Goal: Task Accomplishment & Management: Use online tool/utility

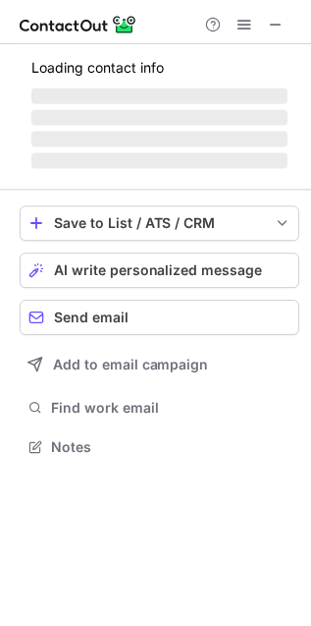
scroll to position [427, 312]
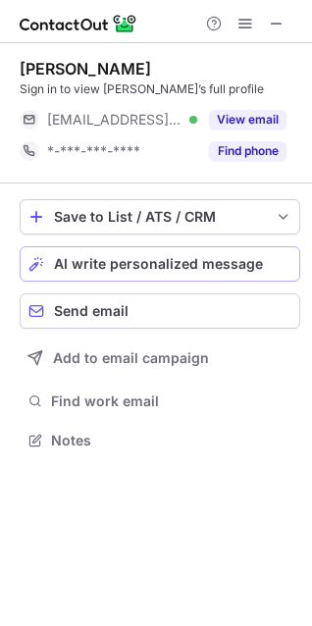
click at [66, 262] on span "AI write personalized message" at bounding box center [158, 264] width 209 height 16
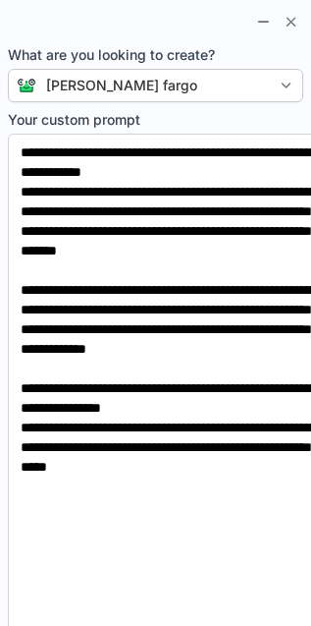
scroll to position [427, 311]
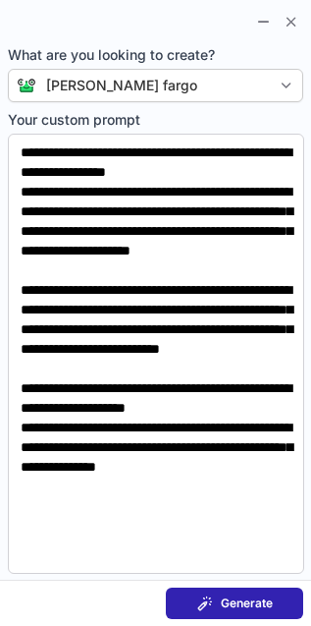
click at [231, 605] on span "Generate" at bounding box center [247, 603] width 52 height 16
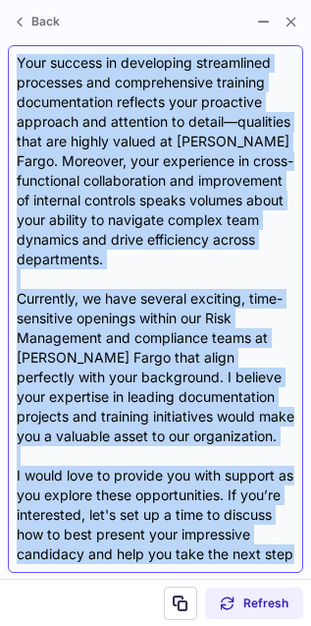
scroll to position [379, 0]
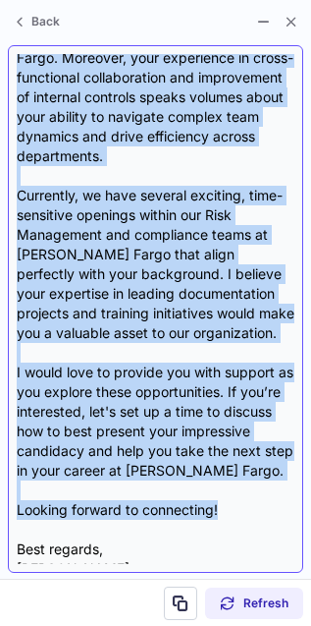
drag, startPoint x: 18, startPoint y: 60, endPoint x: 232, endPoint y: 517, distance: 505.2
click at [232, 517] on div "Dear Katie, I hope this message finds you well! I came across your LinkedIn pro…" at bounding box center [156, 309] width 278 height 510
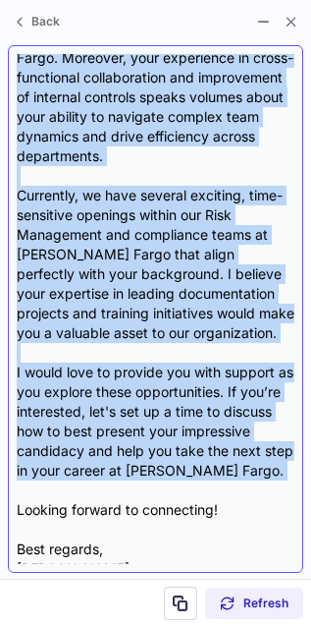
copy div "Dear Katie, I hope this message finds you well! I came across your LinkedIn pro…"
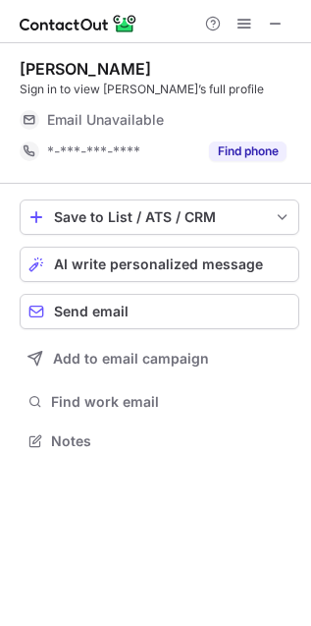
scroll to position [427, 311]
click at [135, 268] on span "AI write personalized message" at bounding box center [158, 264] width 209 height 16
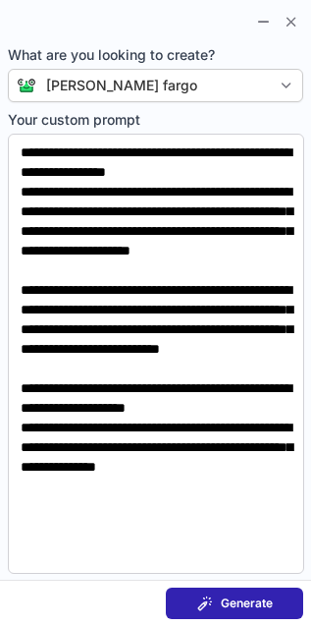
click at [233, 600] on span "Generate" at bounding box center [247, 603] width 52 height 16
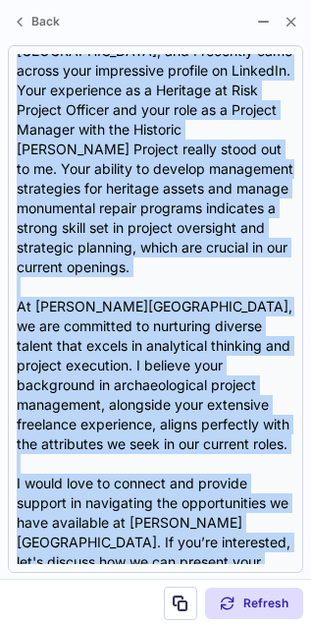
scroll to position [275, 0]
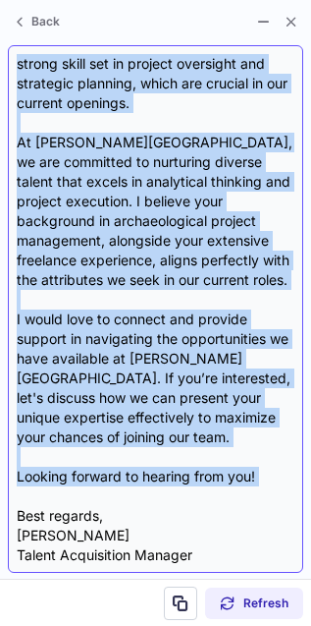
drag, startPoint x: 16, startPoint y: 54, endPoint x: 259, endPoint y: 467, distance: 479.8
click at [259, 467] on div "Dear Dan, I hope this message finds you well! I'm Patrick Groome, Talent Acquis…" at bounding box center [156, 309] width 278 height 510
copy div "Dear Dan, I hope this message finds you well! I'm Patrick Groome, Talent Acquis…"
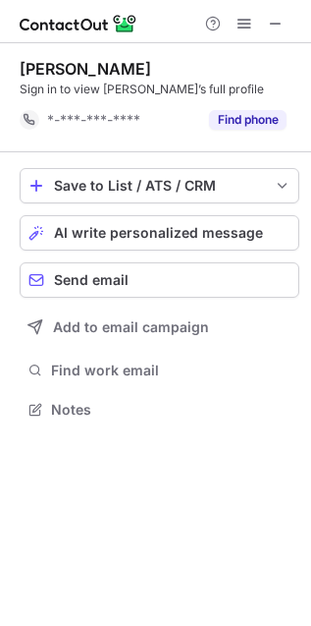
scroll to position [10, 10]
click at [87, 236] on span "AI write personalized message" at bounding box center [158, 233] width 209 height 16
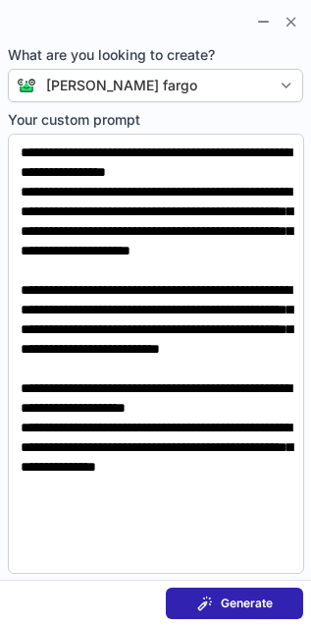
click at [215, 601] on div "Generate" at bounding box center [235, 603] width 76 height 16
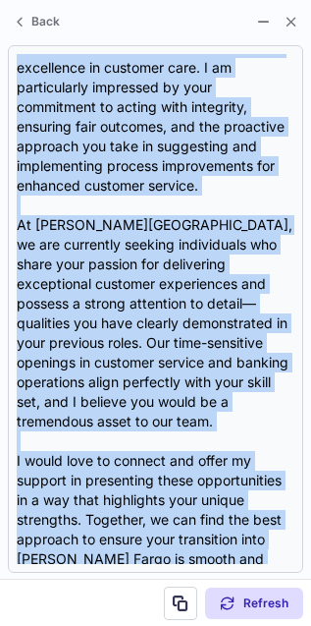
scroll to position [452, 0]
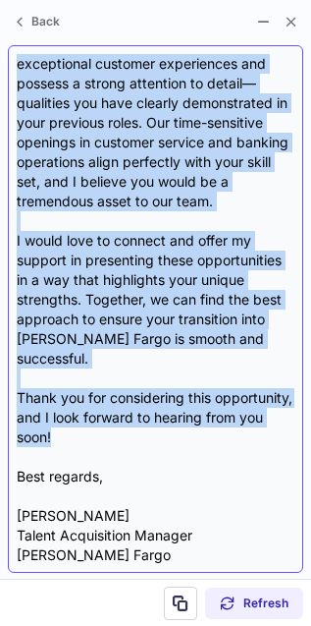
drag, startPoint x: 19, startPoint y: 58, endPoint x: 210, endPoint y: 445, distance: 431.7
click at [210, 445] on div "Dear Jane, I hope this message finds you well. I recently came across your impr…" at bounding box center [156, 309] width 278 height 510
copy div "Dear Jane, I hope this message finds you well. I recently came across your impr…"
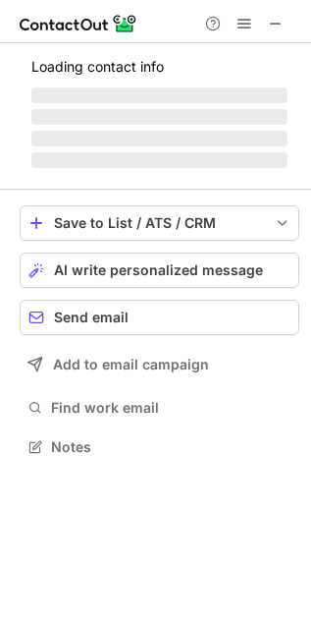
scroll to position [427, 311]
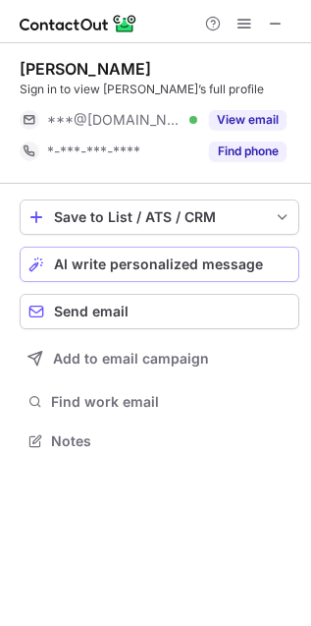
click at [172, 265] on span "AI write personalized message" at bounding box center [158, 264] width 209 height 16
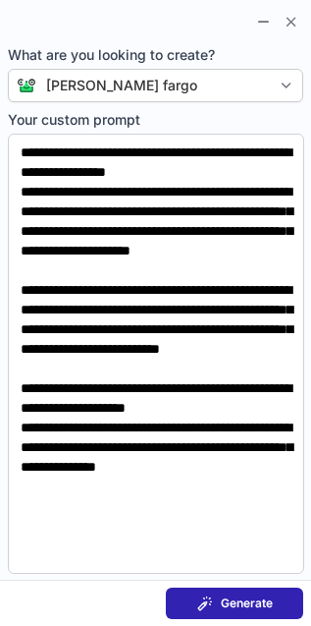
click at [212, 600] on span at bounding box center [205, 603] width 16 height 16
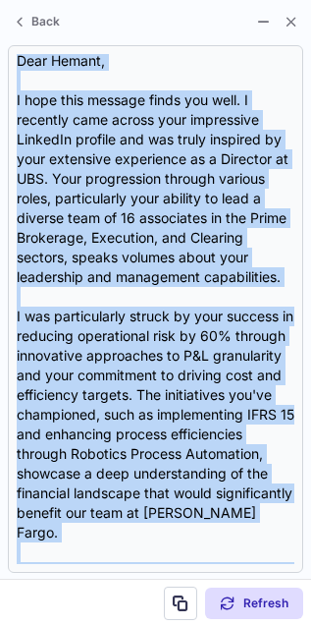
scroll to position [530, 0]
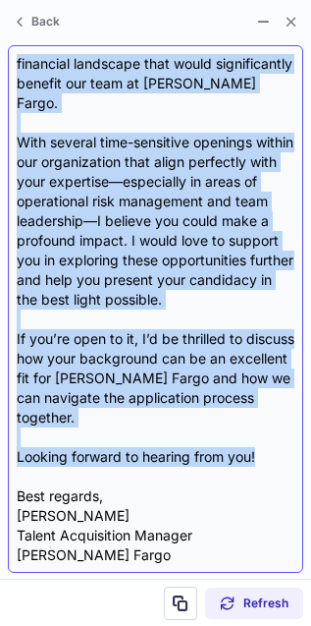
drag, startPoint x: 19, startPoint y: 139, endPoint x: 266, endPoint y: 458, distance: 403.1
click at [266, 458] on div "Subject: Exciting Opportunities at Wells Fargo Body: Dear Hemant, I hope this m…" at bounding box center [156, 309] width 278 height 510
copy div "Dear Hemant, I hope this message finds you well. I recently came across your im…"
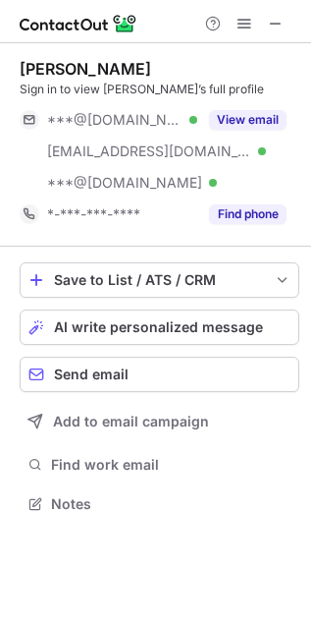
scroll to position [489, 311]
click at [107, 326] on span "AI write personalized message" at bounding box center [158, 327] width 209 height 16
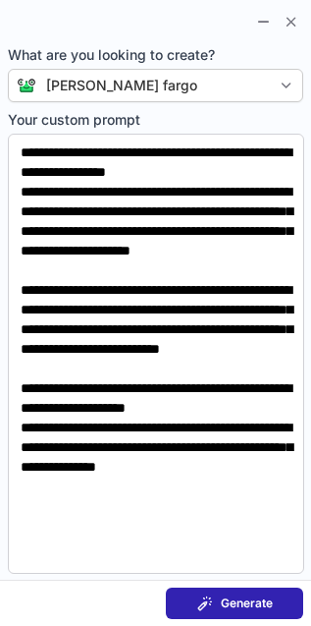
click at [203, 595] on span at bounding box center [205, 603] width 16 height 16
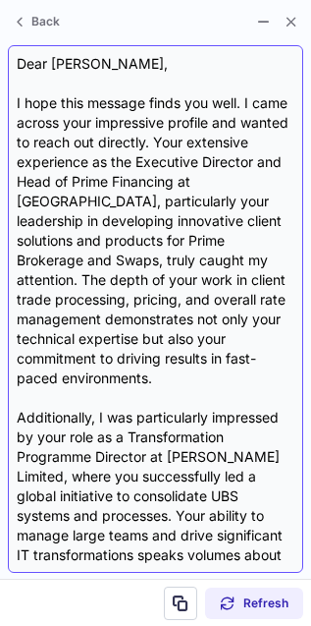
click at [19, 60] on div "Dear David, I hope this message finds you well. I came across your impressive p…" at bounding box center [156, 309] width 278 height 510
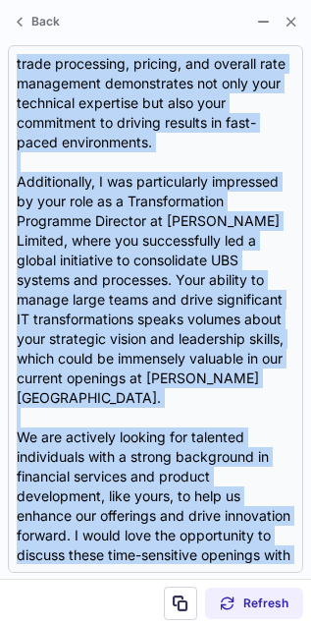
scroll to position [491, 0]
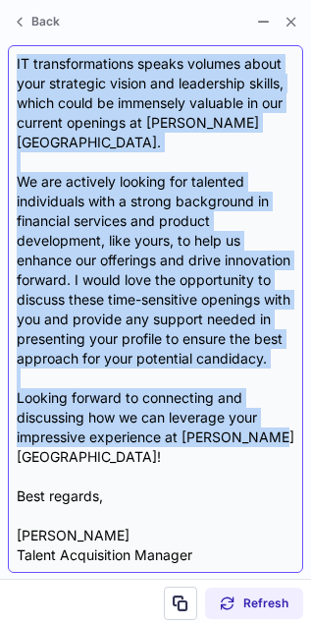
drag, startPoint x: 19, startPoint y: 60, endPoint x: 270, endPoint y: 443, distance: 458.1
click at [270, 443] on div "Dear David, I hope this message finds you well. I came across your impressive p…" at bounding box center [156, 309] width 278 height 510
copy div "Dear David, I hope this message finds you well. I came across your impressive p…"
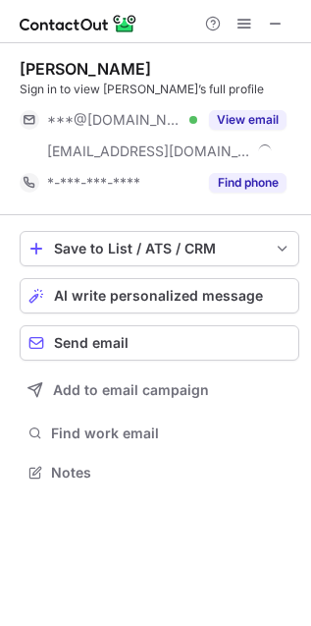
scroll to position [459, 311]
click at [77, 298] on span "AI write personalized message" at bounding box center [158, 296] width 209 height 16
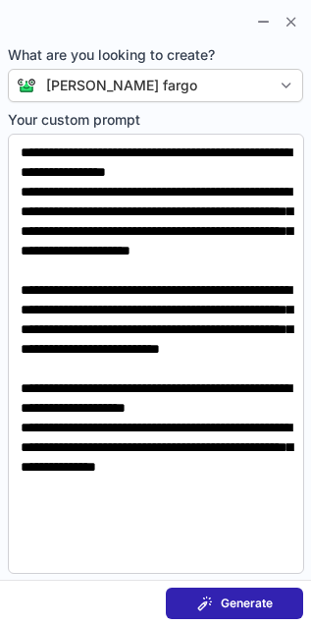
click at [241, 604] on span "Generate" at bounding box center [247, 603] width 52 height 16
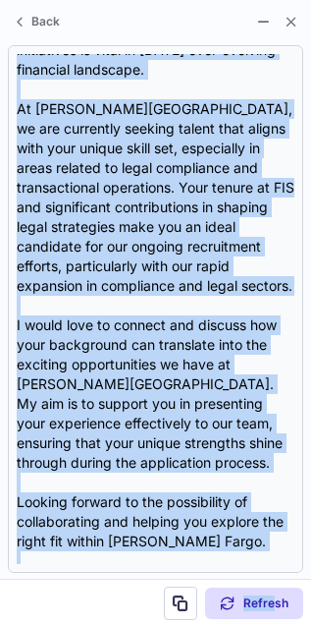
scroll to position [334, 0]
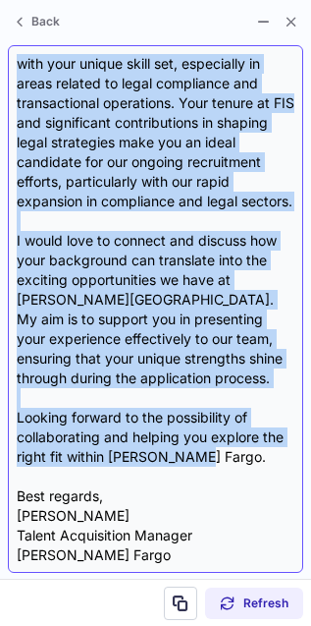
drag, startPoint x: 17, startPoint y: 57, endPoint x: 219, endPoint y: 462, distance: 452.3
click at [219, 462] on div "Dear Jonathan, I hope this message finds you well. I recently came across your …" at bounding box center [156, 309] width 278 height 510
copy div "Dear Jonathan, I hope this message finds you well. I recently came across your …"
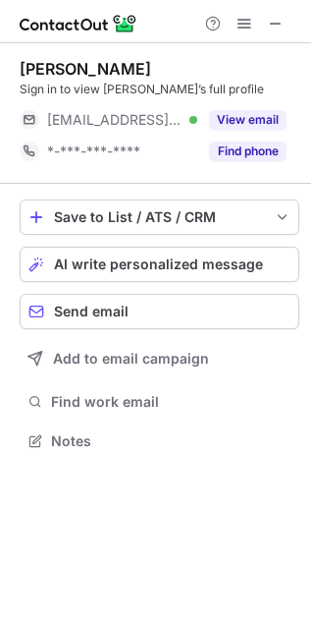
scroll to position [427, 311]
click at [130, 273] on button "AI write personalized message" at bounding box center [160, 263] width 280 height 35
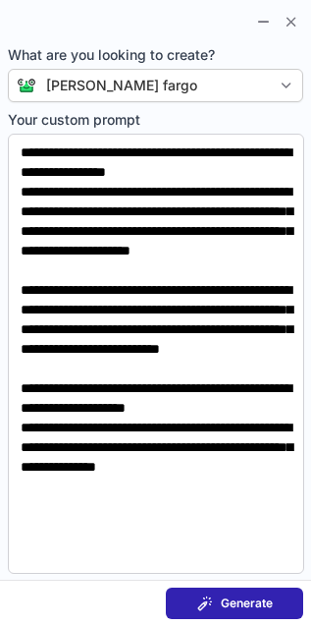
click at [236, 608] on span "Generate" at bounding box center [247, 603] width 52 height 16
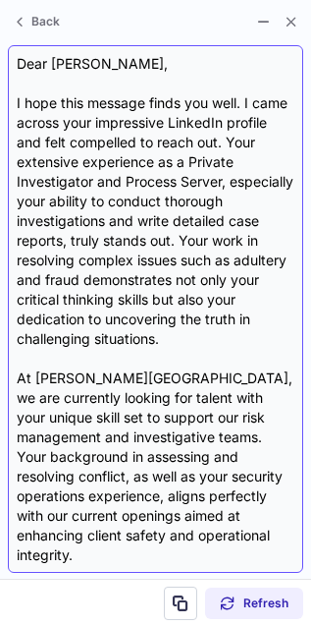
drag, startPoint x: 236, startPoint y: 608, endPoint x: 238, endPoint y: 258, distance: 349.6
click at [238, 258] on div "Dear Matthew, I hope this message finds you well. I came across your impressive…" at bounding box center [156, 309] width 278 height 510
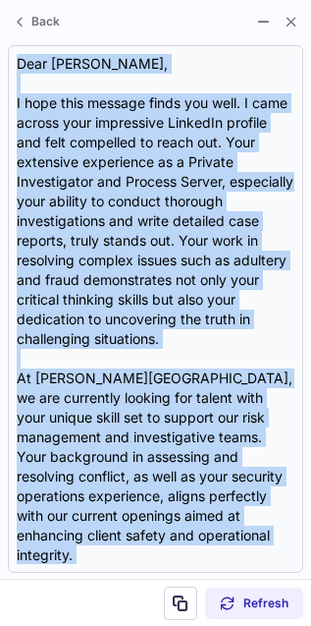
scroll to position [295, 0]
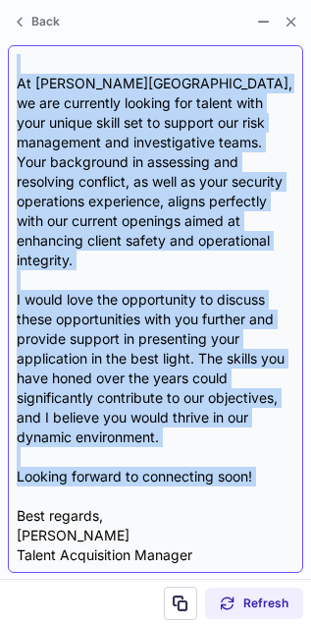
drag, startPoint x: 20, startPoint y: 62, endPoint x: 256, endPoint y: 466, distance: 468.7
click at [256, 466] on div "Dear Matthew, I hope this message finds you well. I came across your impressive…" at bounding box center [156, 309] width 278 height 510
copy div "Dear Matthew, I hope this message finds you well. I came across your impressive…"
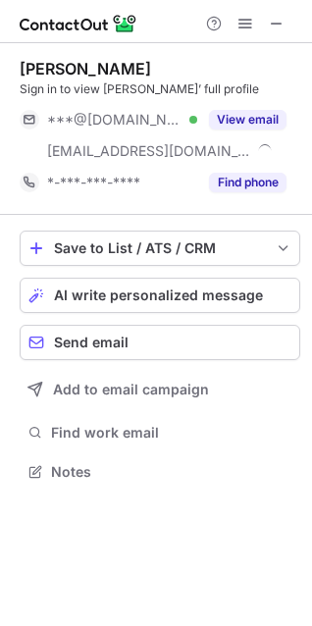
scroll to position [459, 312]
click at [160, 247] on div "Save to List / ATS / CRM" at bounding box center [160, 249] width 212 height 16
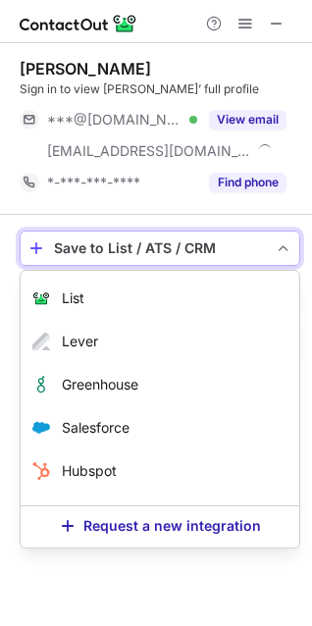
click at [160, 247] on div "Save to List / ATS / CRM" at bounding box center [160, 249] width 212 height 16
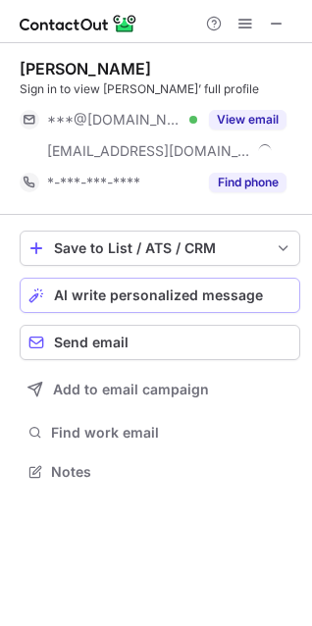
click at [147, 299] on span "AI write personalized message" at bounding box center [158, 296] width 209 height 16
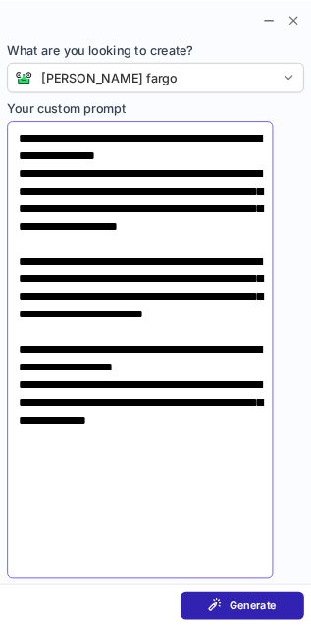
scroll to position [459, 311]
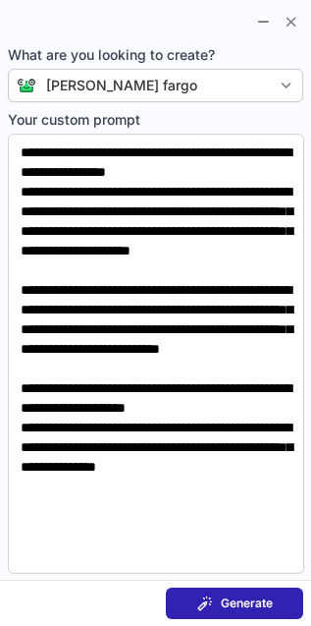
click at [262, 598] on span "Generate" at bounding box center [247, 603] width 52 height 16
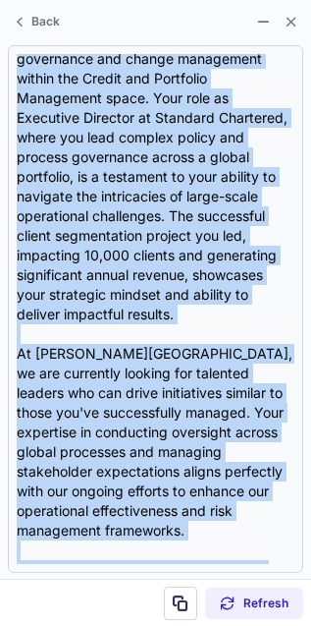
drag, startPoint x: 22, startPoint y: 62, endPoint x: 273, endPoint y: 582, distance: 578.0
click at [272, 582] on div "Back Dear Lewis, I hope this message finds you well. I came across your LinkedI…" at bounding box center [155, 313] width 311 height 626
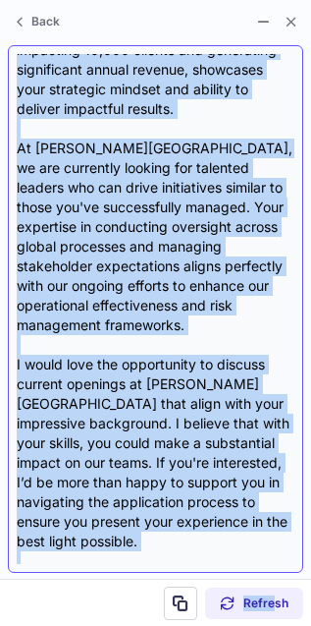
scroll to position [412, 0]
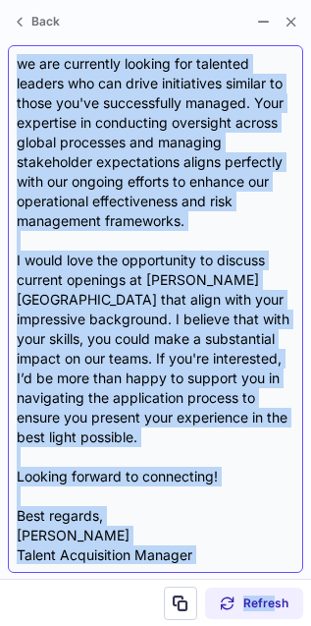
click at [231, 454] on div "Dear Lewis, I hope this message finds you well. I came across your LinkedIn pro…" at bounding box center [156, 309] width 278 height 510
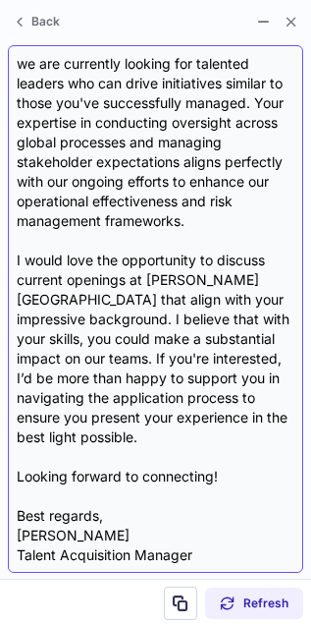
click at [231, 454] on div "Dear Lewis, I hope this message finds you well. I came across your LinkedIn pro…" at bounding box center [156, 309] width 278 height 510
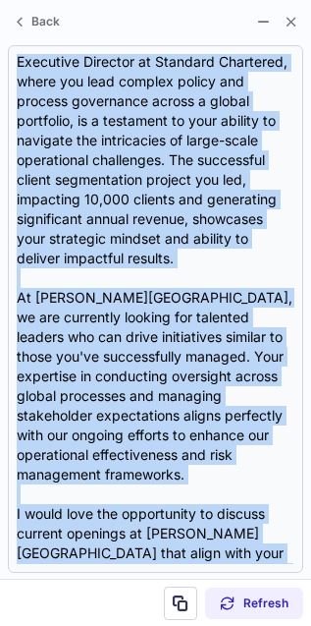
scroll to position [0, 0]
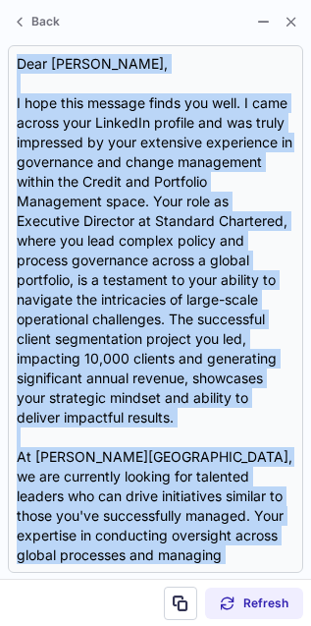
drag, startPoint x: 231, startPoint y: 454, endPoint x: 2, endPoint y: 61, distance: 454.6
click at [2, 61] on section "Dear Lewis, I hope this message finds you well. I came across your LinkedIn pro…" at bounding box center [155, 308] width 311 height 539
copy div "Dear Lewis, I hope this message finds you well. I came across your LinkedIn pro…"
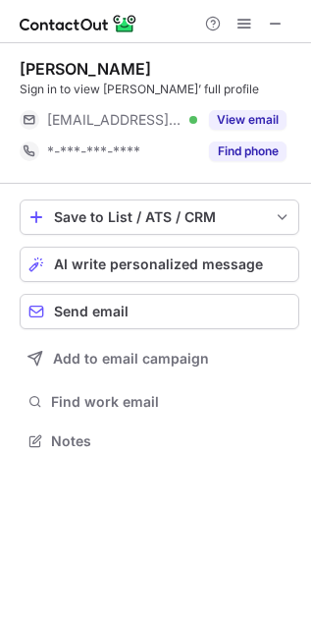
scroll to position [427, 311]
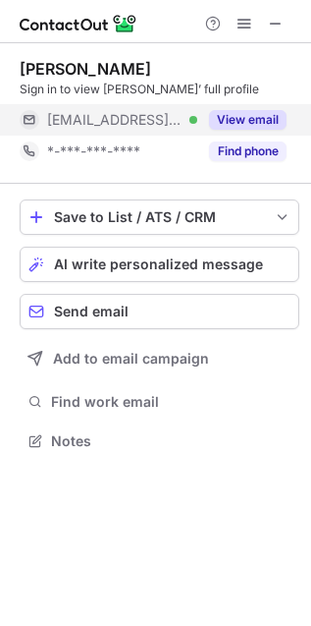
click at [237, 113] on button "View email" at bounding box center [248, 120] width 78 height 20
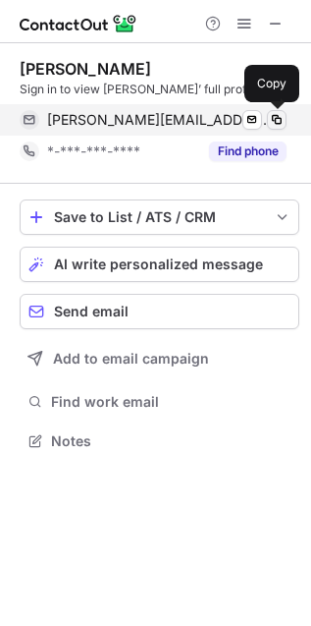
click at [274, 119] on span at bounding box center [277, 120] width 16 height 16
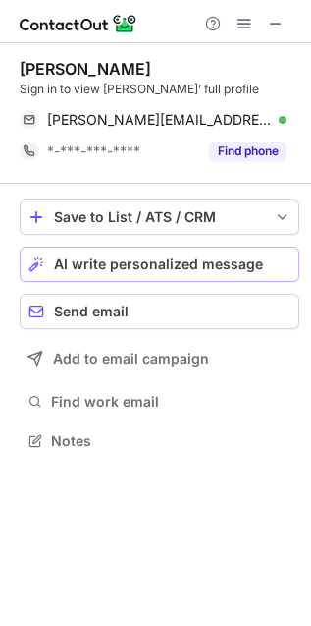
click at [83, 265] on span "AI write personalized message" at bounding box center [158, 264] width 209 height 16
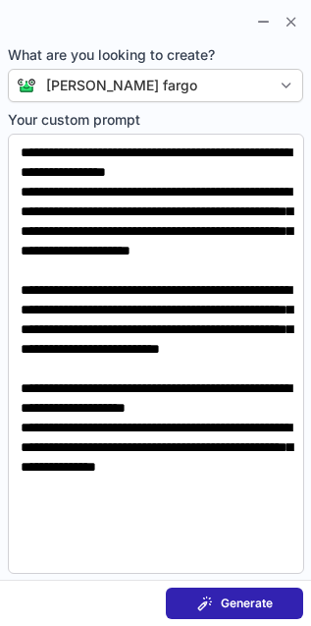
click at [192, 598] on button "Generate" at bounding box center [234, 602] width 137 height 31
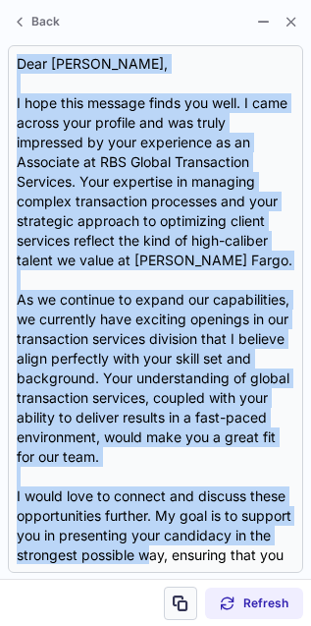
scroll to position [216, 0]
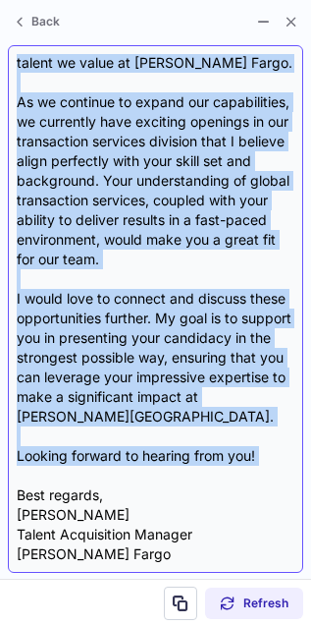
drag, startPoint x: 17, startPoint y: 55, endPoint x: 180, endPoint y: 471, distance: 447.1
click at [180, 471] on div "Dear Lewis, I hope this message finds you well. I came across your profile and …" at bounding box center [156, 309] width 278 height 510
copy div "Dear Lewis, I hope this message finds you well. I came across your profile and …"
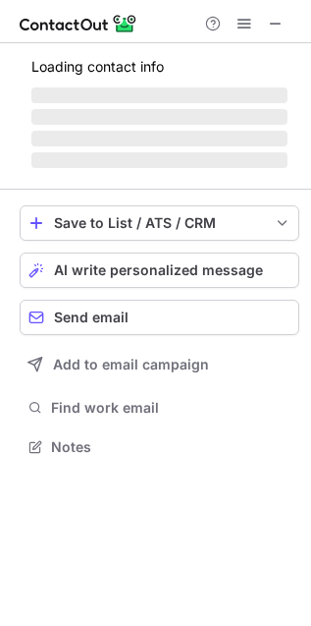
scroll to position [427, 311]
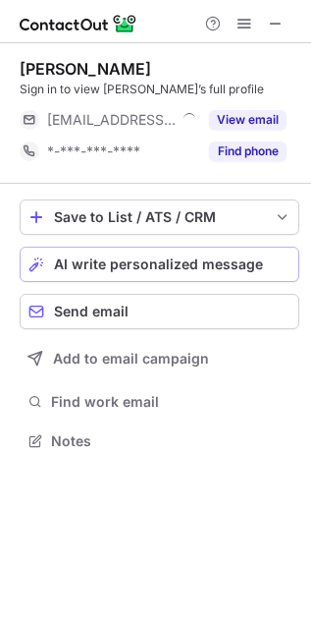
click at [70, 262] on span "AI write personalized message" at bounding box center [158, 264] width 209 height 16
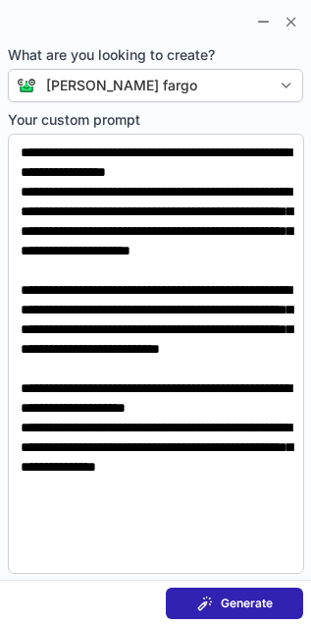
click at [225, 601] on span "Generate" at bounding box center [247, 603] width 52 height 16
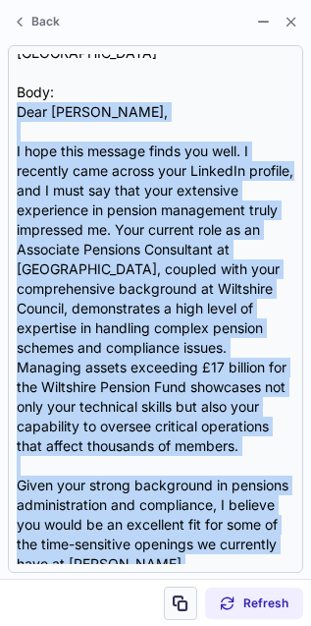
scroll to position [452, 0]
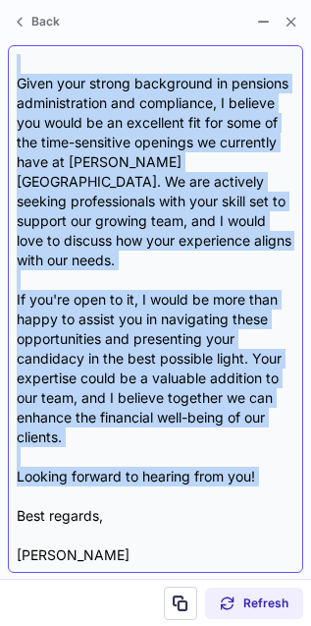
drag, startPoint x: 20, startPoint y: 140, endPoint x: 189, endPoint y: 458, distance: 359.3
click at [189, 458] on div "Subject: Exciting Opportunities at Wells Fargo Body: Dear Luke, I hope this mes…" at bounding box center [156, 309] width 278 height 510
copy div "Dear Luke, I hope this message finds you well. I recently came across your Link…"
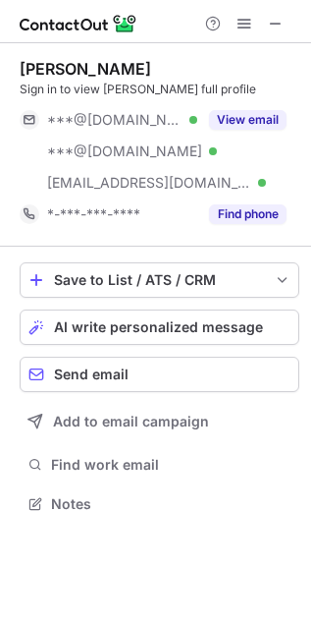
scroll to position [489, 311]
click at [61, 314] on button "AI write personalized message" at bounding box center [160, 326] width 280 height 35
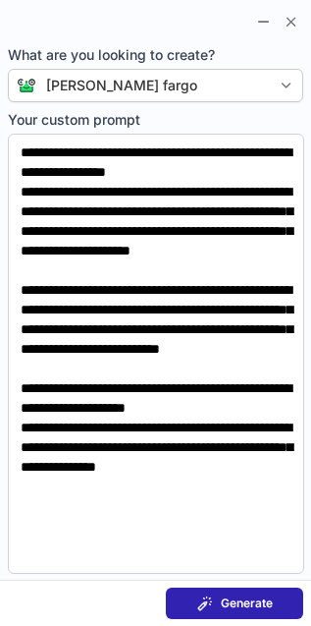
click at [238, 600] on span "Generate" at bounding box center [247, 603] width 52 height 16
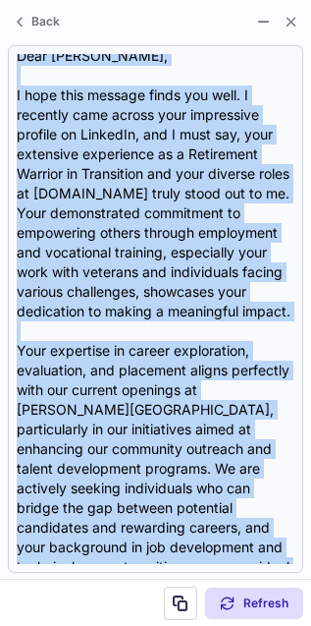
scroll to position [432, 0]
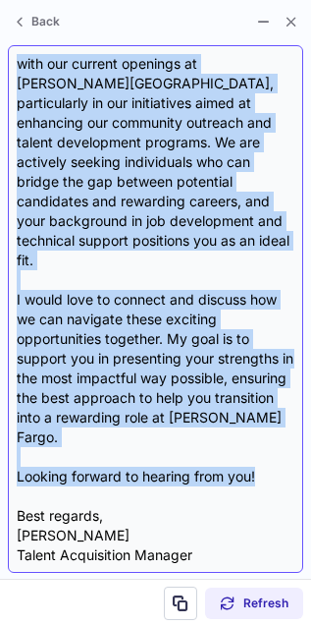
drag, startPoint x: 19, startPoint y: 139, endPoint x: 267, endPoint y: 457, distance: 402.9
click at [267, 457] on div "Subject: Exciting Opportunities at Wells Fargo Body: Dear Gregory, I hope this …" at bounding box center [156, 309] width 278 height 510
copy div "Dear Gregory, I hope this message finds you well. I recently came across your i…"
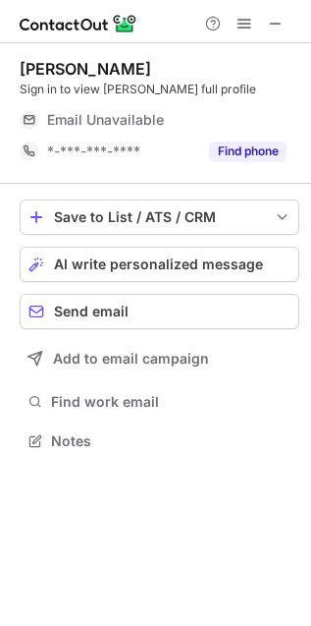
scroll to position [427, 311]
click at [69, 258] on span "AI write personalized message" at bounding box center [158, 264] width 209 height 16
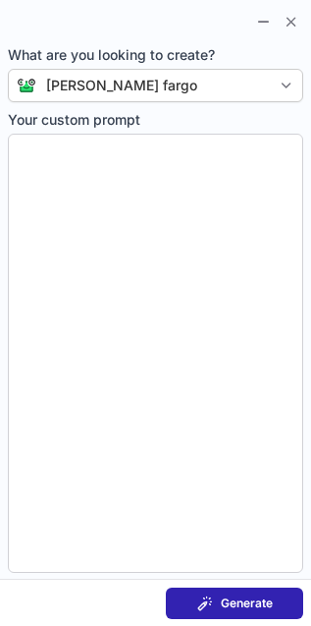
type textarea "**********"
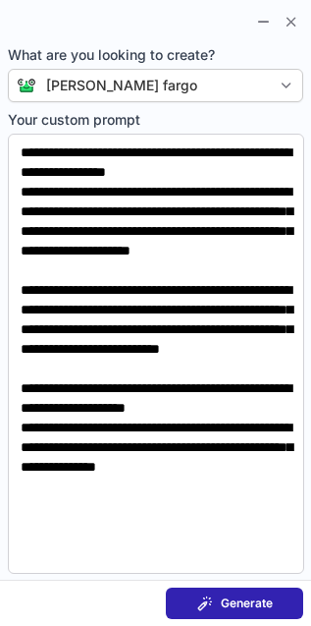
scroll to position [10, 10]
click at [250, 609] on span "Generate" at bounding box center [247, 603] width 52 height 16
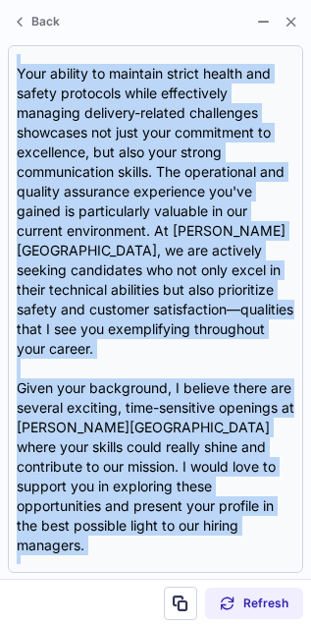
scroll to position [471, 0]
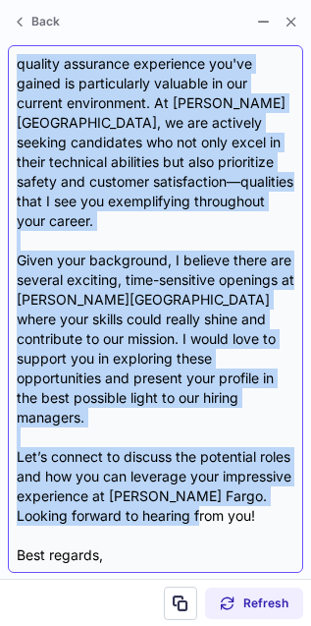
drag, startPoint x: 20, startPoint y: 136, endPoint x: 263, endPoint y: 440, distance: 389.1
click at [263, 440] on div "Subject: Exciting Opportunities at Wells Fargo Body: Dear {Candidate's Name}, I…" at bounding box center [156, 309] width 278 height 510
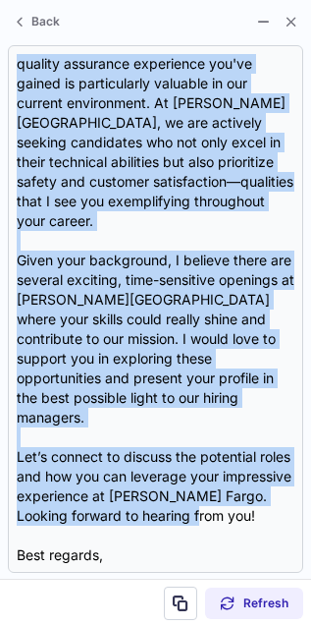
copy div "Dear {Candidate's Name}, I hope this message finds you well. My name is Patrick…"
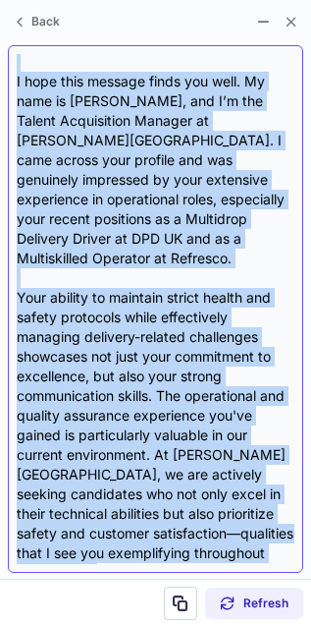
scroll to position [0, 0]
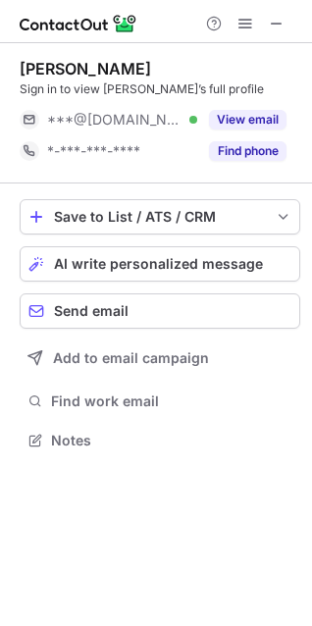
scroll to position [427, 312]
click at [69, 259] on span "AI write personalized message" at bounding box center [158, 264] width 209 height 16
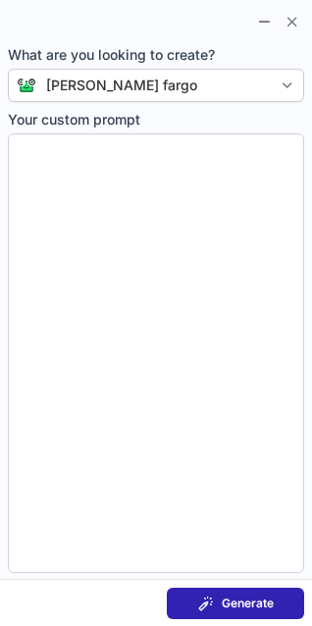
type textarea "**********"
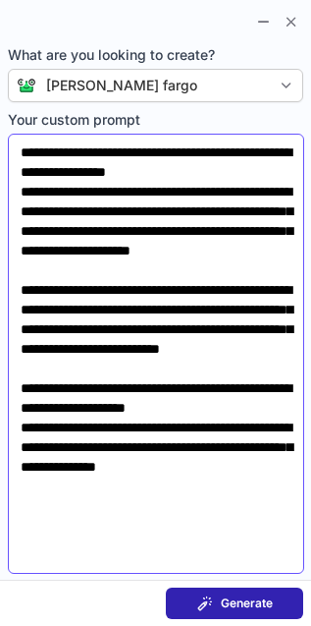
scroll to position [427, 311]
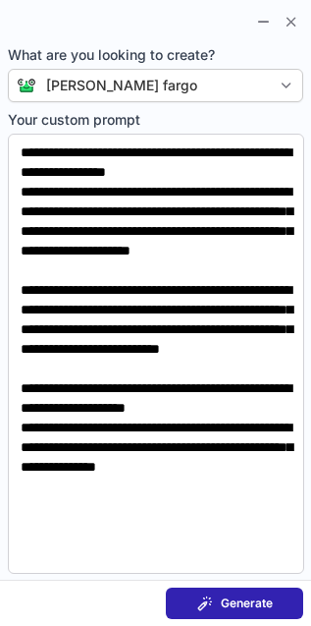
click at [226, 597] on span "Generate" at bounding box center [247, 603] width 52 height 16
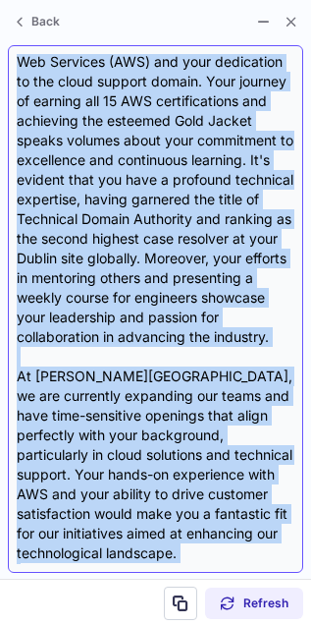
scroll to position [452, 0]
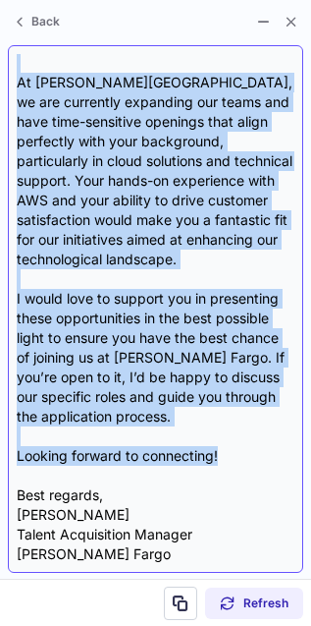
drag, startPoint x: 21, startPoint y: 60, endPoint x: 228, endPoint y: 457, distance: 447.6
click at [228, 457] on div "Dear Dariusz, I hope this message finds you well. I recently came across your i…" at bounding box center [156, 309] width 278 height 510
copy div "Dear Dariusz, I hope this message finds you well. I recently came across your i…"
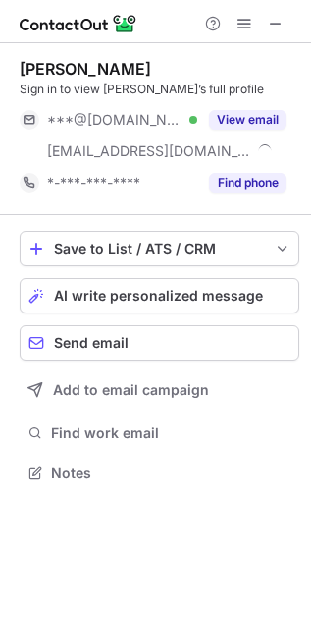
scroll to position [459, 311]
click at [72, 288] on span "AI write personalized message" at bounding box center [158, 296] width 209 height 16
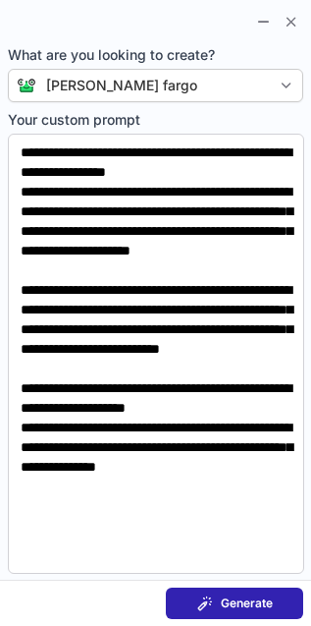
click at [265, 606] on span "Generate" at bounding box center [247, 603] width 52 height 16
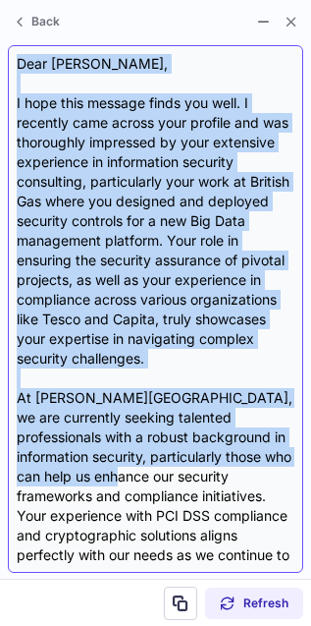
drag, startPoint x: 17, startPoint y: 55, endPoint x: 163, endPoint y: 469, distance: 439.5
click at [163, 469] on div "Dear Tony, I hope this message finds you well. I recently came across your prof…" at bounding box center [156, 309] width 278 height 510
click at [190, 374] on div "Dear Tony, I hope this message finds you well. I recently came across your prof…" at bounding box center [156, 309] width 278 height 510
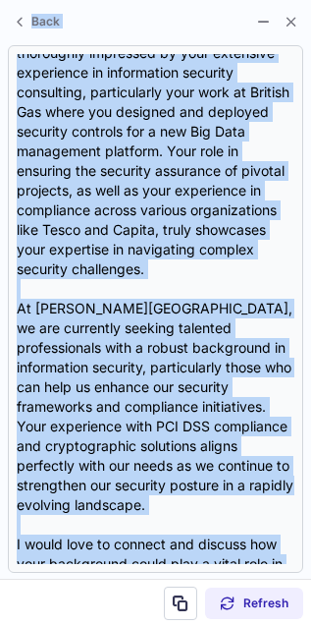
scroll to position [0, 0]
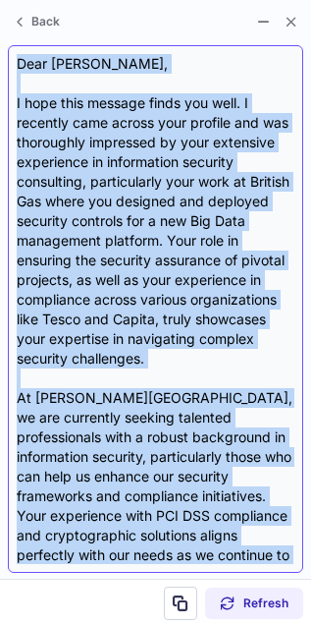
drag, startPoint x: 135, startPoint y: 483, endPoint x: 12, endPoint y: 66, distance: 435.0
click at [12, 66] on div "Dear Tony, I hope this message finds you well. I recently came across your prof…" at bounding box center [156, 308] width 296 height 527
copy div "Dear Tony, I hope this message finds you well. I recently came across your prof…"
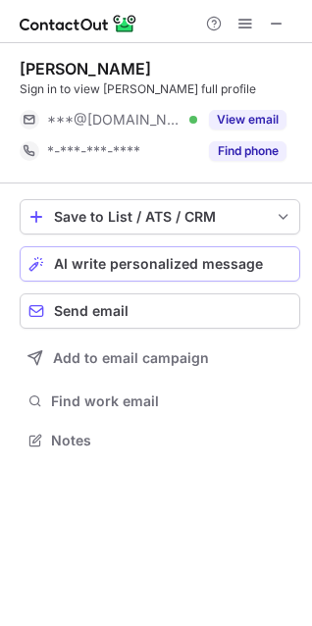
scroll to position [427, 312]
click at [97, 264] on span "AI write personalized message" at bounding box center [158, 264] width 209 height 16
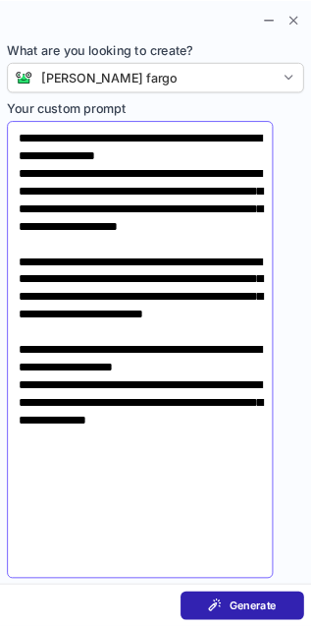
scroll to position [427, 311]
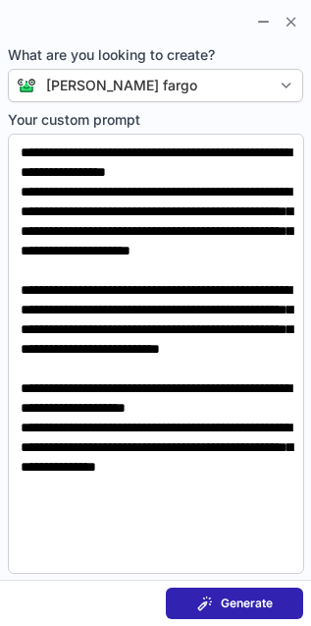
click at [232, 592] on button "Generate" at bounding box center [234, 602] width 137 height 31
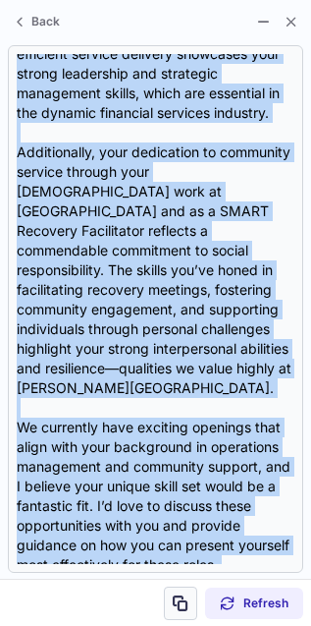
scroll to position [452, 0]
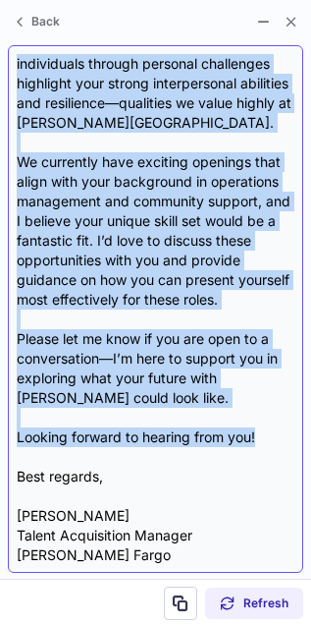
drag, startPoint x: 17, startPoint y: 60, endPoint x: 260, endPoint y: 443, distance: 453.8
click at [260, 443] on div "Dear Corey, I hope this message finds you well. I recently came across your Lin…" at bounding box center [156, 309] width 278 height 510
copy div "Dear Corey, I hope this message finds you well. I recently came across your Lin…"
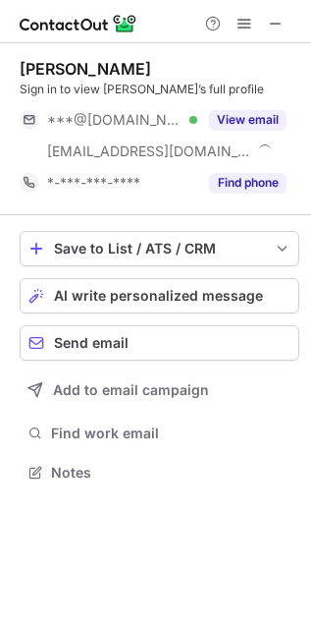
scroll to position [459, 311]
click at [138, 297] on span "AI write personalized message" at bounding box center [158, 296] width 209 height 16
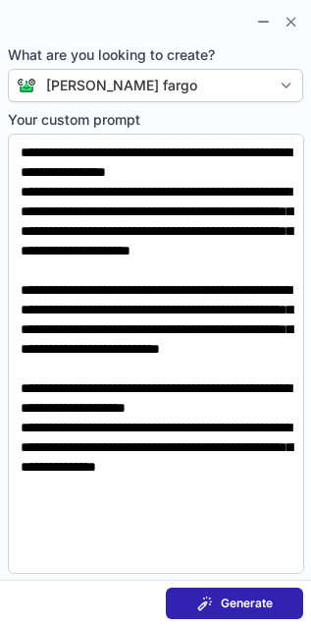
click at [219, 605] on div "Generate" at bounding box center [235, 603] width 76 height 16
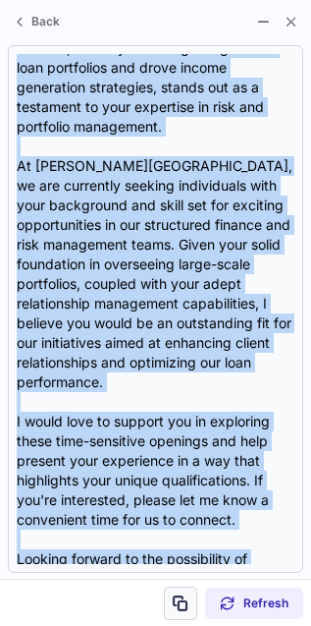
scroll to position [452, 0]
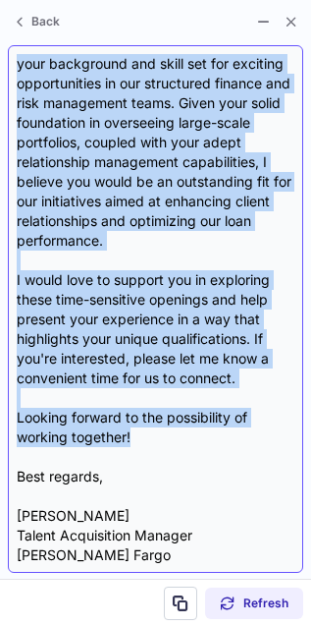
drag, startPoint x: 18, startPoint y: 56, endPoint x: 206, endPoint y: 444, distance: 431.3
click at [206, 444] on div "Dear Rachel, I hope this message finds you well. I came across your profile, an…" at bounding box center [156, 309] width 278 height 510
copy div "Dear Rachel, I hope this message finds you well. I came across your profile, an…"
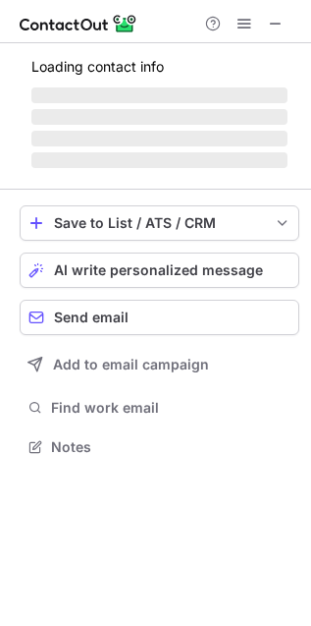
scroll to position [459, 311]
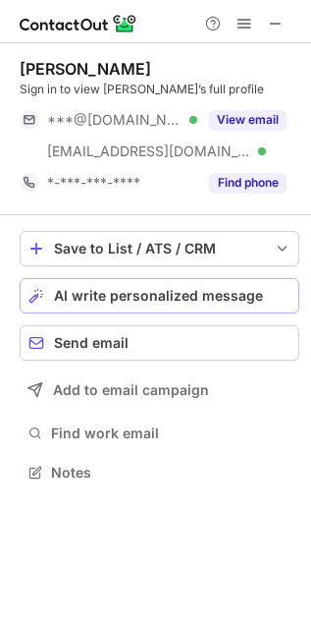
click at [60, 302] on span "AI write personalized message" at bounding box center [158, 296] width 209 height 16
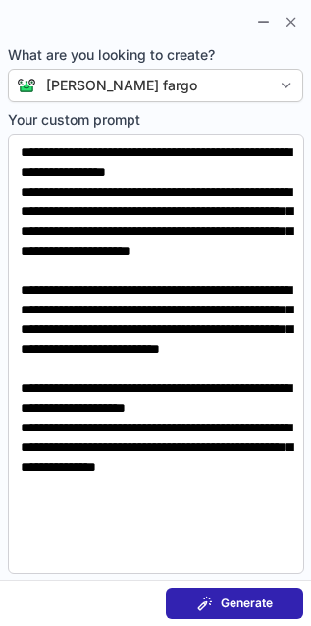
click at [209, 605] on span at bounding box center [205, 603] width 16 height 16
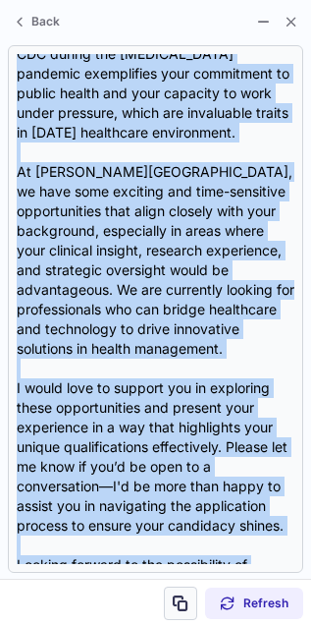
scroll to position [471, 0]
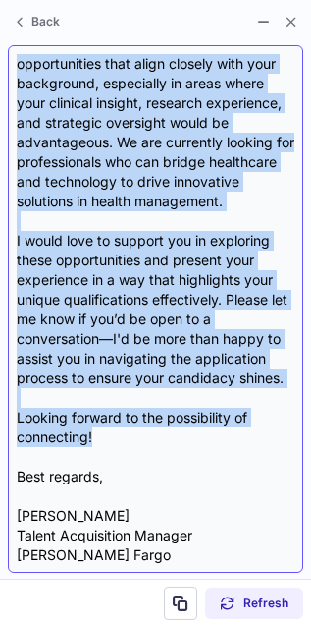
drag, startPoint x: 16, startPoint y: 59, endPoint x: 178, endPoint y: 436, distance: 410.4
click at [178, 436] on div "Dear [PERSON_NAME], I hope this message finds you well. I recently came across …" at bounding box center [156, 309] width 278 height 510
copy div "Lore Ipsumdo, S amet cons adipisc elits doe temp. I utlabore etdo magnaa enim A…"
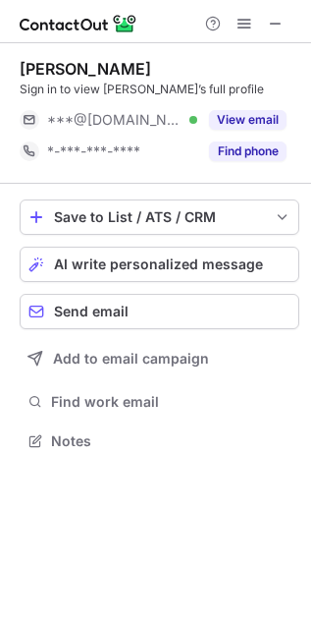
scroll to position [427, 311]
click at [169, 221] on div "Save to List / ATS / CRM" at bounding box center [159, 217] width 211 height 16
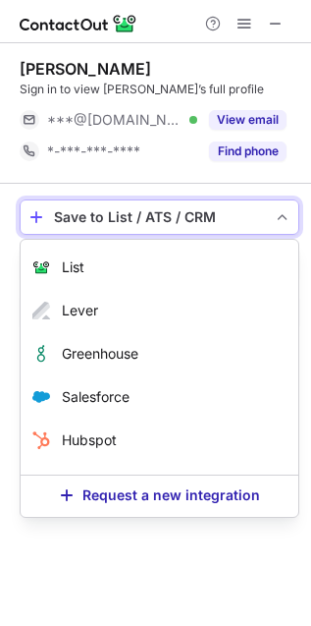
click at [245, 224] on div "Save to List / ATS / CRM" at bounding box center [159, 217] width 211 height 16
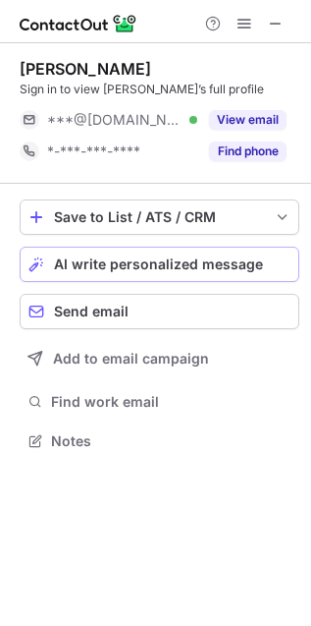
click at [192, 270] on span "AI write personalized message" at bounding box center [158, 264] width 209 height 16
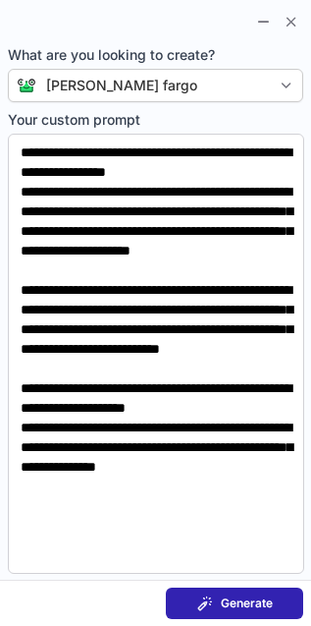
click at [226, 592] on button "Generate" at bounding box center [234, 602] width 137 height 31
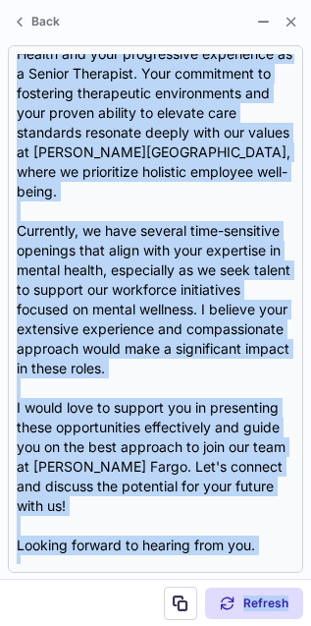
scroll to position [196, 0]
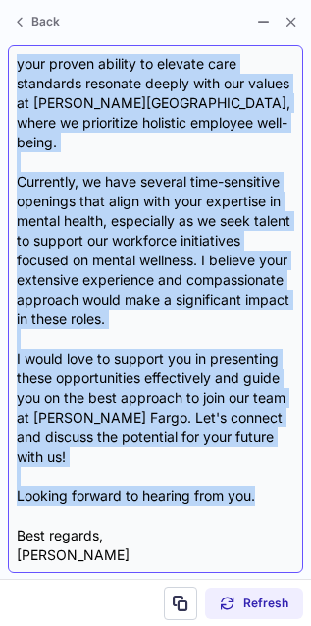
drag, startPoint x: 20, startPoint y: 62, endPoint x: 291, endPoint y: 453, distance: 475.6
click at [291, 453] on div "Dear Nikki, I hope this message finds you well! As I was exploring LinkedIn, yo…" at bounding box center [156, 309] width 278 height 510
copy div "Dear Nikki, I hope this message finds you well! As I was exploring LinkedIn, yo…"
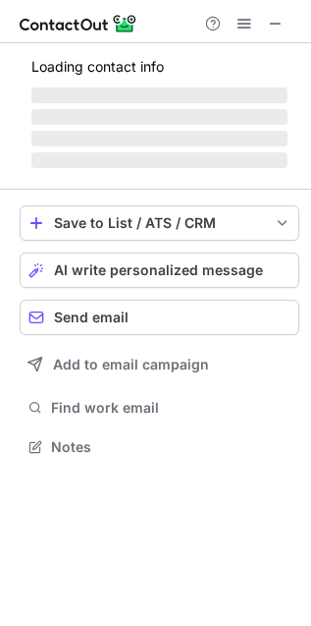
scroll to position [459, 311]
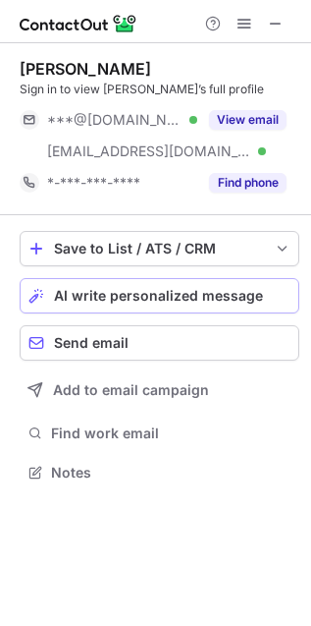
click at [145, 299] on span "AI write personalized message" at bounding box center [158, 296] width 209 height 16
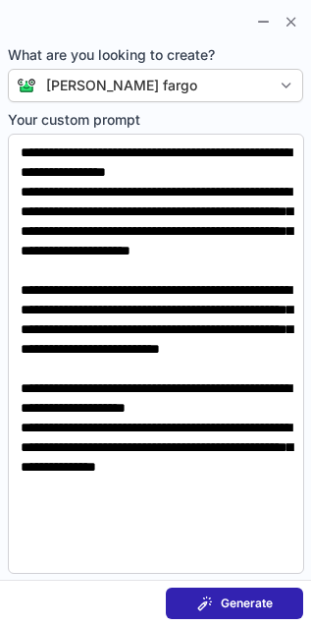
click at [221, 597] on span "Generate" at bounding box center [247, 603] width 52 height 16
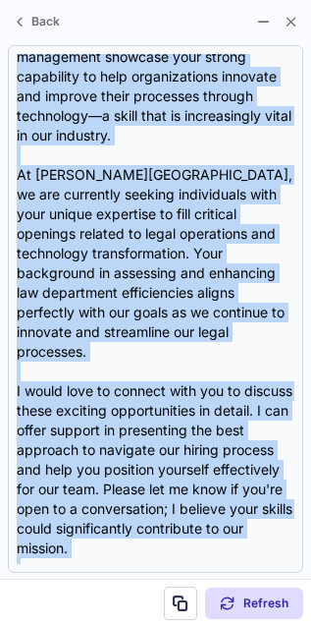
scroll to position [354, 0]
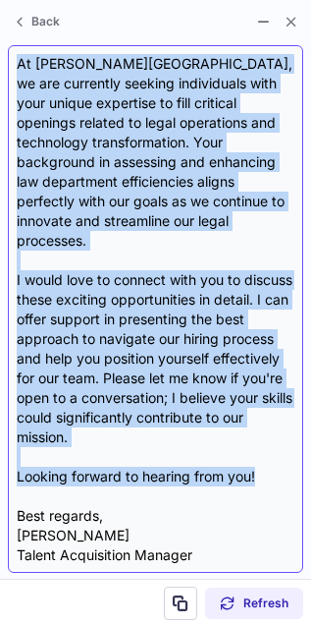
drag, startPoint x: 21, startPoint y: 59, endPoint x: 267, endPoint y: 458, distance: 468.7
click at [267, 458] on div "Dear Ron, I hope this message finds you well. I came across your profile and wa…" at bounding box center [156, 309] width 278 height 510
copy div "Dear Ron, I hope this message finds you well. I came across your profile and wa…"
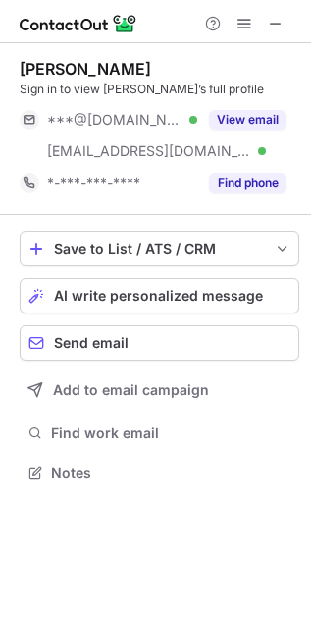
scroll to position [459, 311]
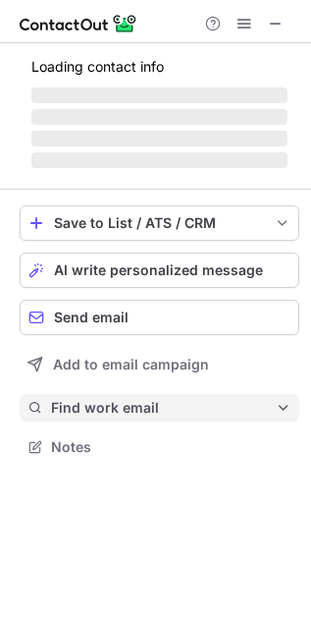
scroll to position [427, 311]
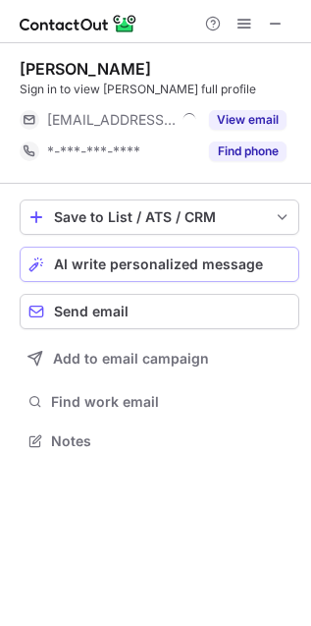
click at [159, 257] on span "AI write personalized message" at bounding box center [158, 264] width 209 height 16
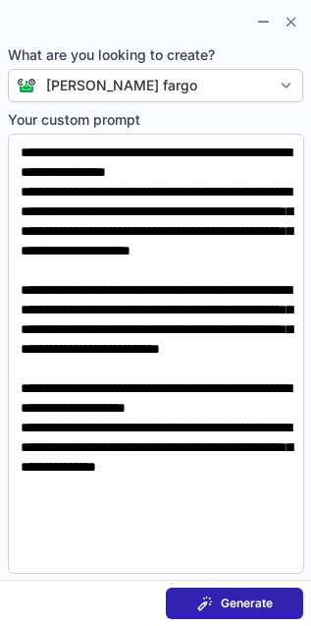
click at [211, 600] on span at bounding box center [205, 603] width 16 height 16
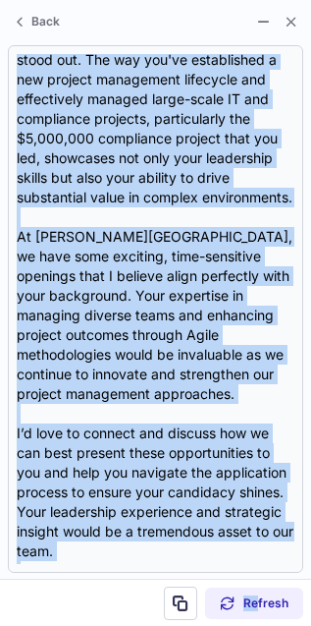
scroll to position [334, 0]
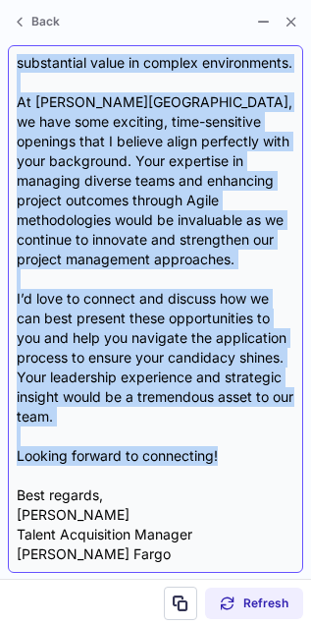
drag, startPoint x: 18, startPoint y: 59, endPoint x: 232, endPoint y: 463, distance: 457.7
click at [231, 463] on div "Dear Scott, I hope this message finds you well. I came across your impressive p…" at bounding box center [156, 309] width 278 height 510
copy div "Dear Scott, I hope this message finds you well. I came across your impressive p…"
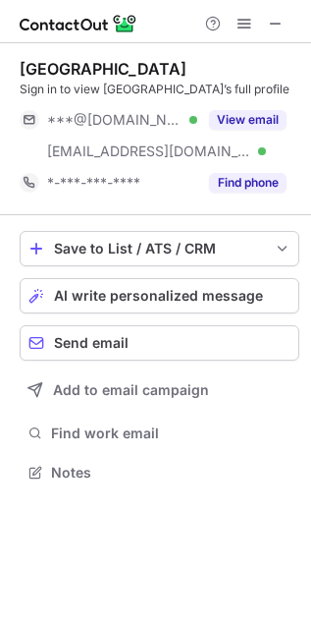
scroll to position [459, 311]
click at [95, 310] on button "AI write personalized message" at bounding box center [160, 295] width 280 height 35
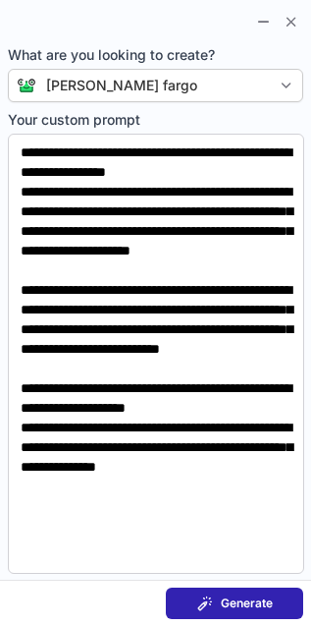
click at [204, 610] on span at bounding box center [205, 603] width 16 height 16
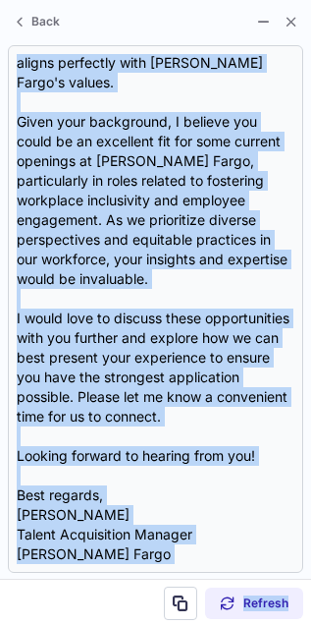
scroll to position [550, 0]
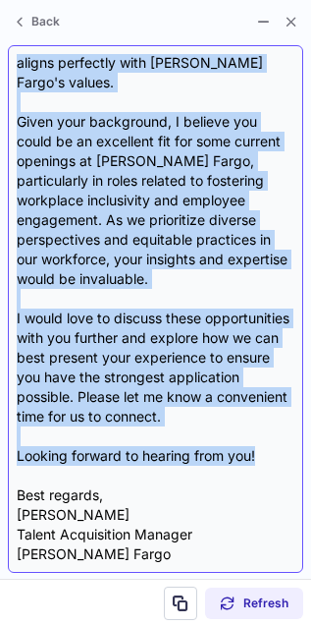
drag, startPoint x: 18, startPoint y: 58, endPoint x: 272, endPoint y: 448, distance: 465.5
click at [271, 447] on div "Dear [PERSON_NAME], I hope this message finds you well. I recently came across …" at bounding box center [156, 309] width 278 height 510
copy div "Lore Ipsumd, S amet cons adipisc elits doe temp. I utlabore etdo magnaa enim ad…"
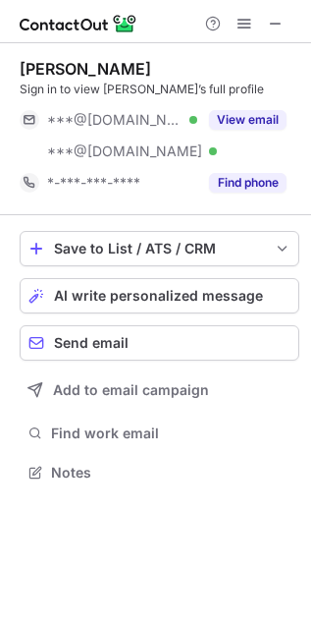
scroll to position [459, 311]
click at [130, 301] on span "AI write personalized message" at bounding box center [158, 296] width 209 height 16
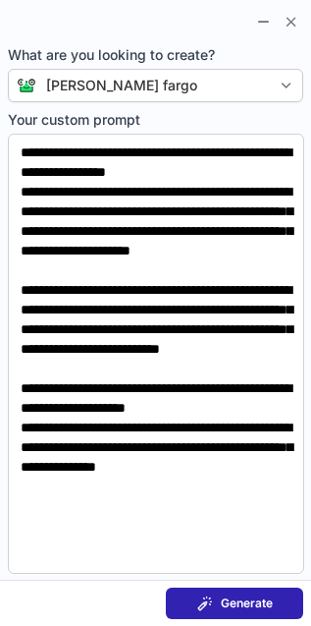
click at [233, 618] on button "Generate" at bounding box center [234, 602] width 137 height 31
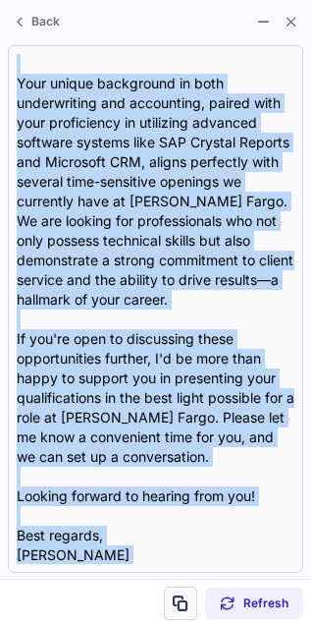
scroll to position [373, 0]
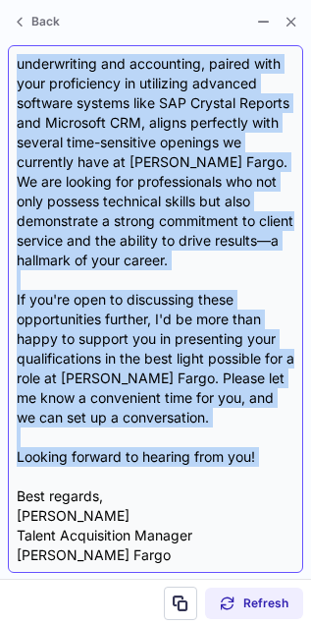
drag, startPoint x: 19, startPoint y: 62, endPoint x: 265, endPoint y: 468, distance: 475.4
click at [265, 468] on div "Dear Carole, I hope this message finds you well. I recently had the opportunity…" at bounding box center [156, 309] width 278 height 510
copy div "Dear Carole, I hope this message finds you well. I recently had the opportunity…"
